Goal: Task Accomplishment & Management: Manage account settings

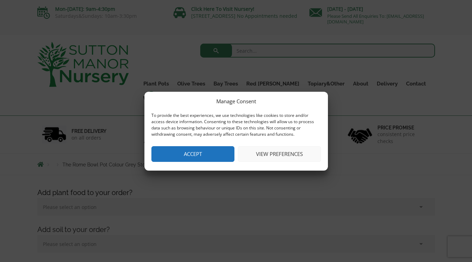
click at [262, 157] on button "View preferences" at bounding box center [279, 154] width 83 height 16
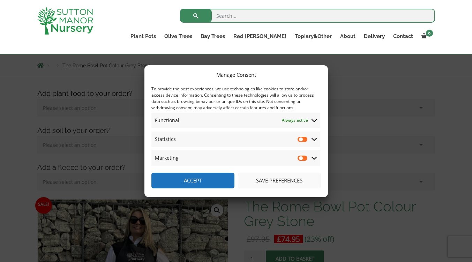
scroll to position [174, 0]
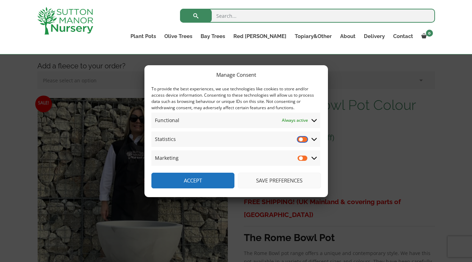
click at [303, 142] on input "Statistics" at bounding box center [302, 139] width 10 height 7
checkbox input "true"
click at [303, 159] on input "Marketing" at bounding box center [302, 157] width 10 height 7
checkbox input "true"
drag, startPoint x: 298, startPoint y: 175, endPoint x: 298, endPoint y: 179, distance: 3.8
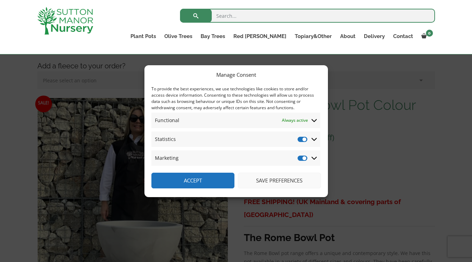
click at [298, 175] on button "Save preferences" at bounding box center [279, 181] width 83 height 16
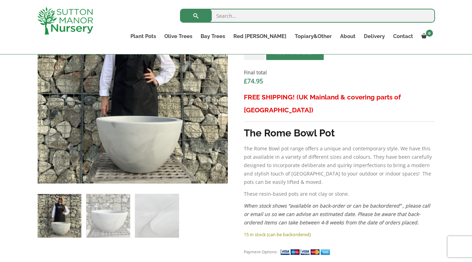
scroll to position [0, 0]
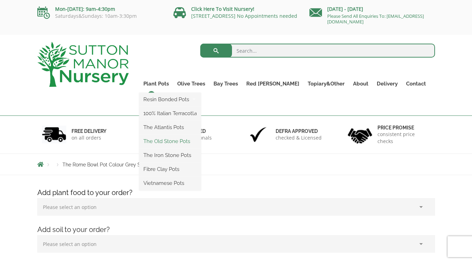
click at [193, 141] on link "The Old Stone Pots" at bounding box center [170, 141] width 62 height 10
